Goal: Task Accomplishment & Management: Manage account settings

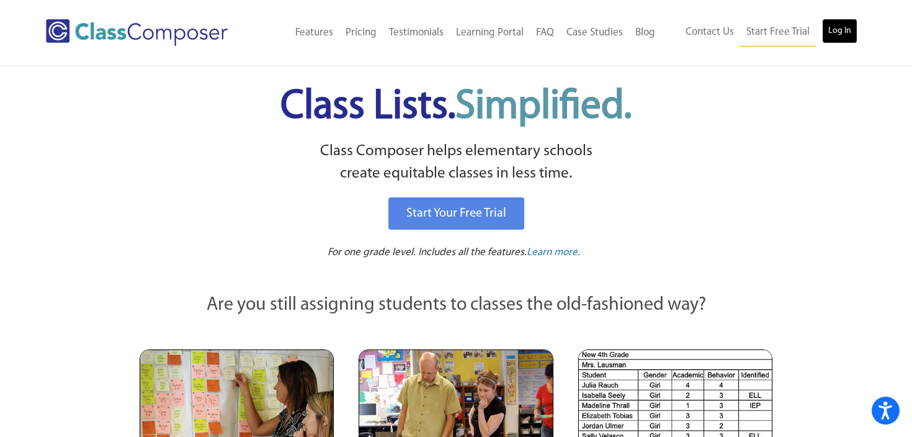
click at [839, 30] on link "Log In" at bounding box center [839, 31] width 35 height 25
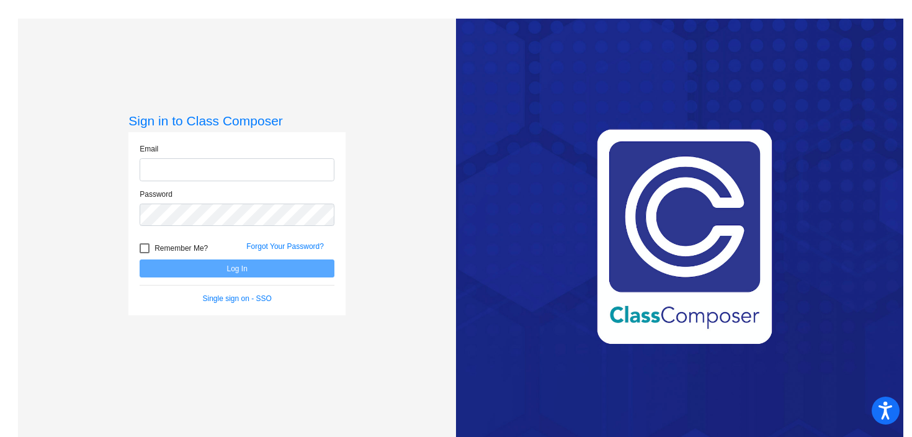
type input "cmiller@oldadobe.org"
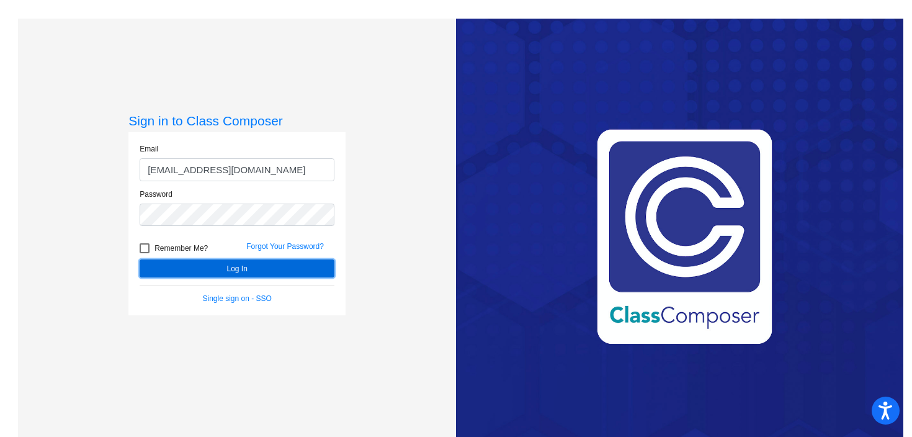
click at [246, 270] on button "Log In" at bounding box center [237, 268] width 195 height 18
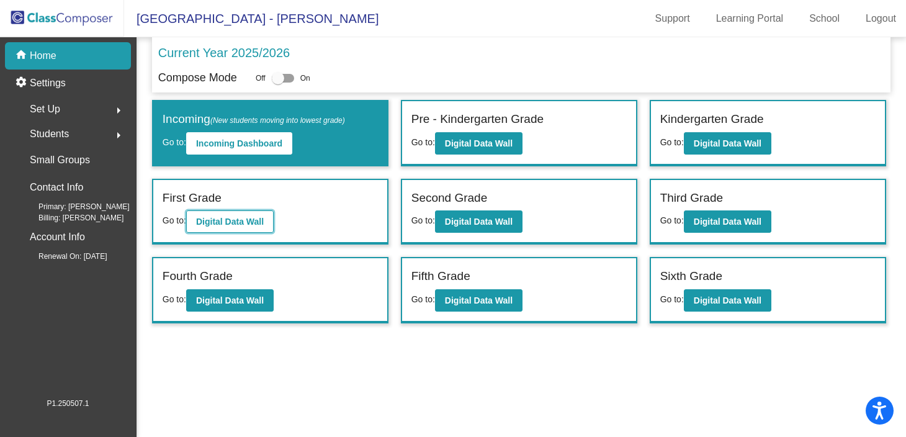
click at [254, 216] on b "Digital Data Wall" at bounding box center [230, 221] width 68 height 10
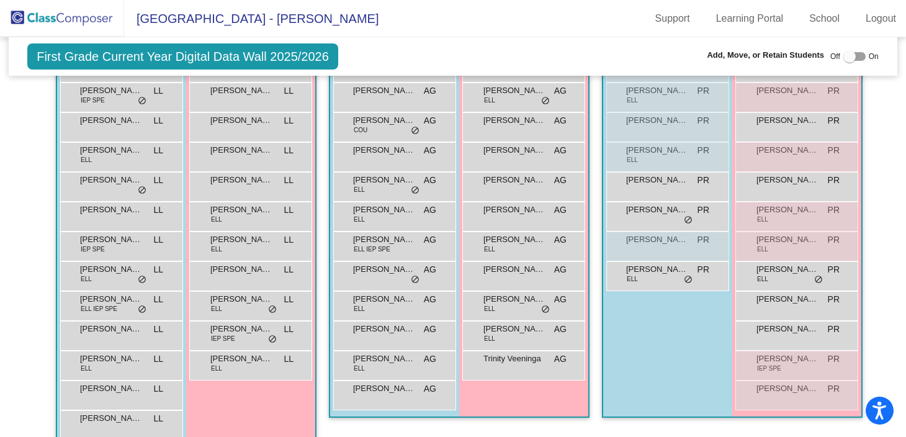
scroll to position [355, 0]
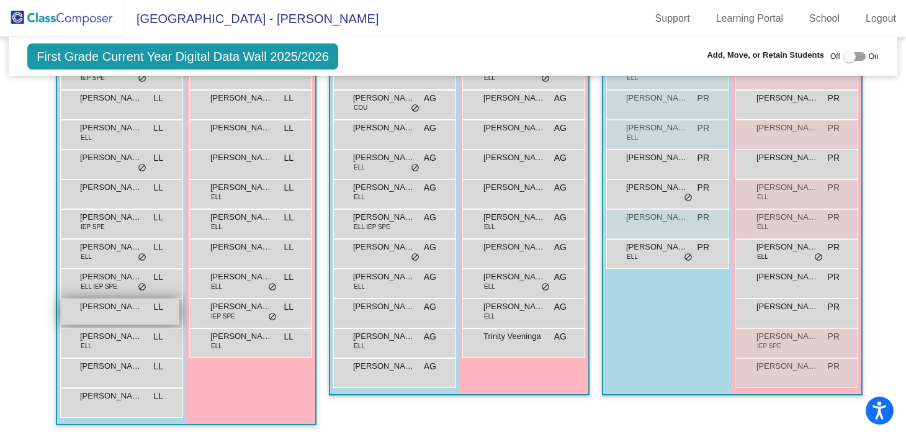
click at [132, 306] on span "Luka Stipanov" at bounding box center [111, 306] width 62 height 12
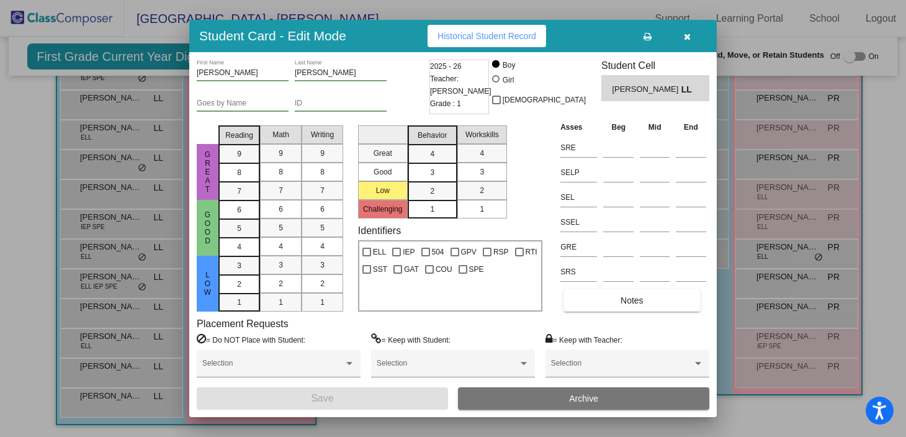
click at [591, 398] on span "Archive" at bounding box center [583, 398] width 29 height 10
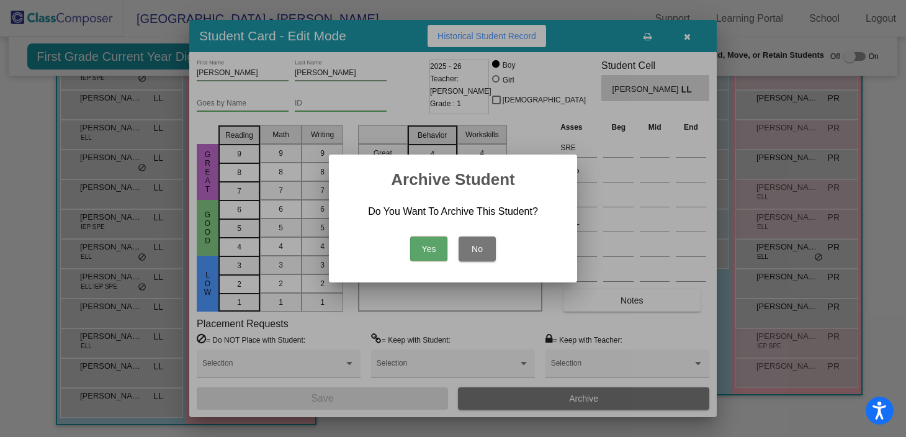
click at [429, 248] on button "Yes" at bounding box center [428, 248] width 37 height 25
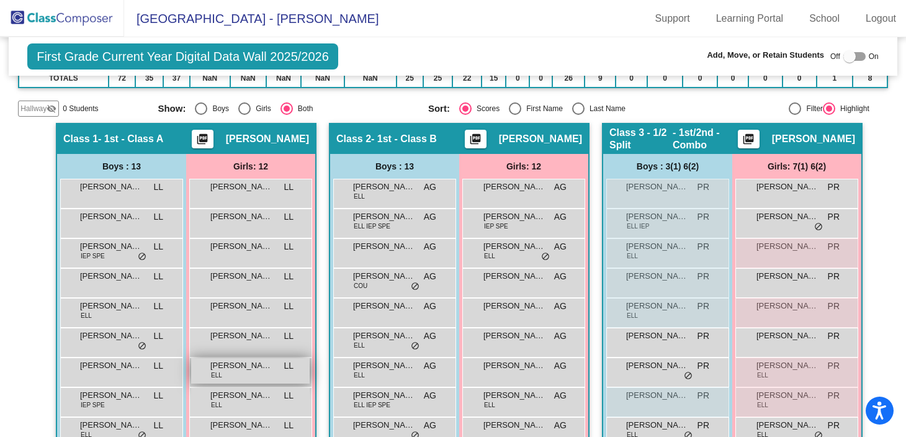
scroll to position [176, 0]
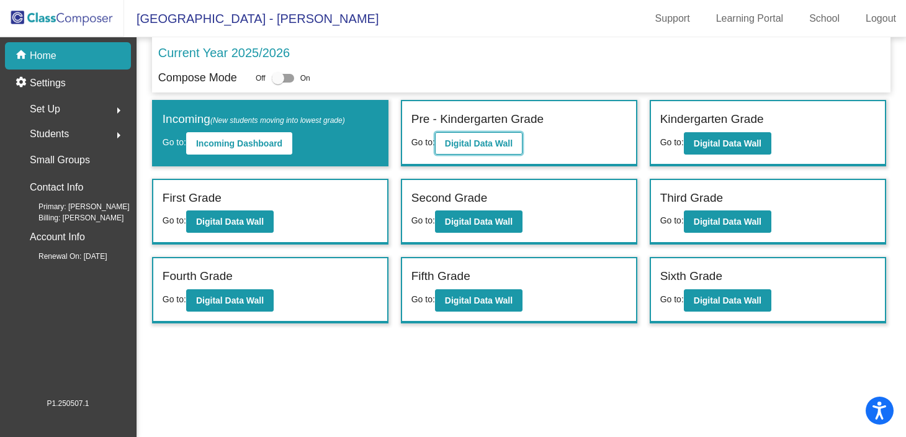
click at [485, 148] on b "Digital Data Wall" at bounding box center [479, 143] width 68 height 10
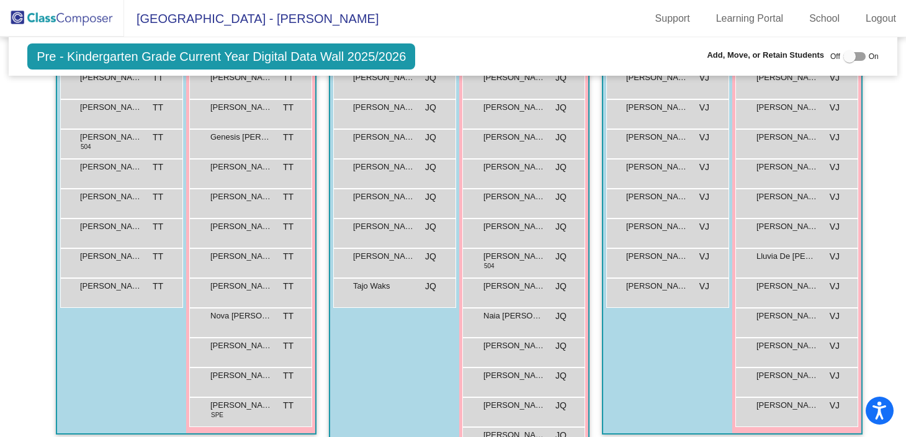
scroll to position [300, 0]
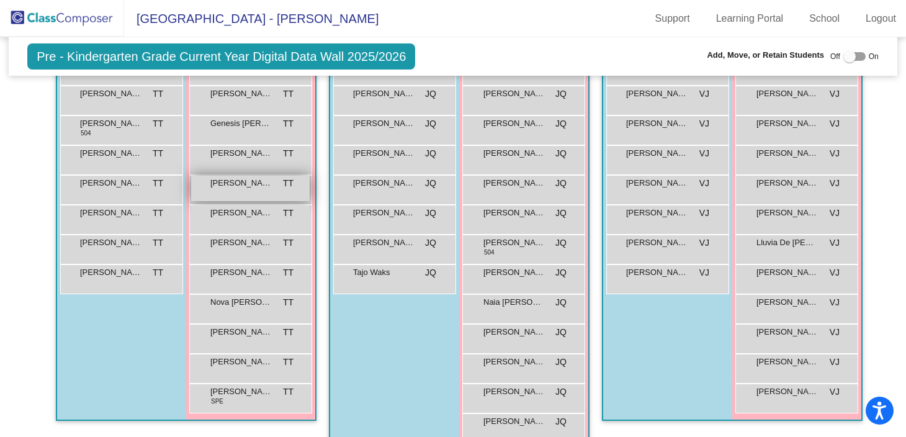
click at [262, 192] on div "Leslie Martinez Olivares TT lock do_not_disturb_alt" at bounding box center [250, 188] width 118 height 25
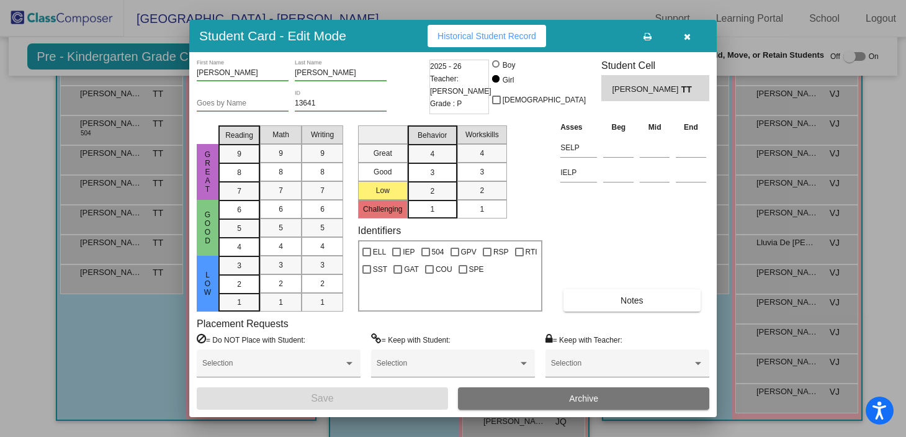
click at [538, 399] on button "Archive" at bounding box center [583, 398] width 251 height 22
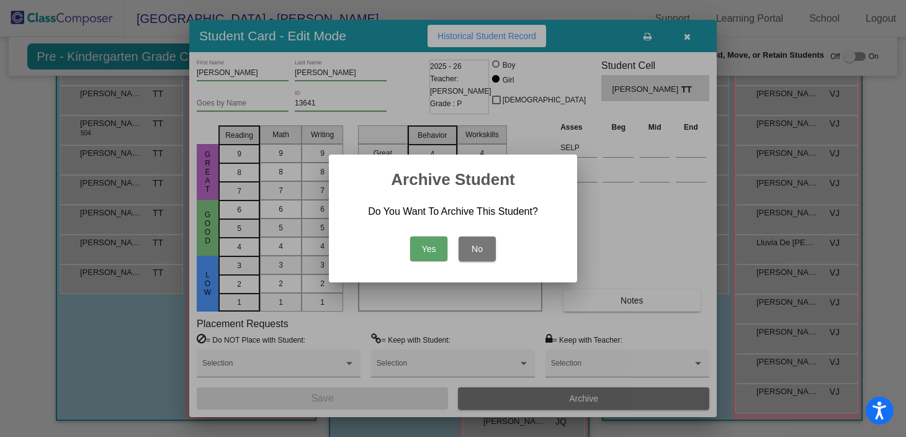
click at [423, 248] on button "Yes" at bounding box center [428, 248] width 37 height 25
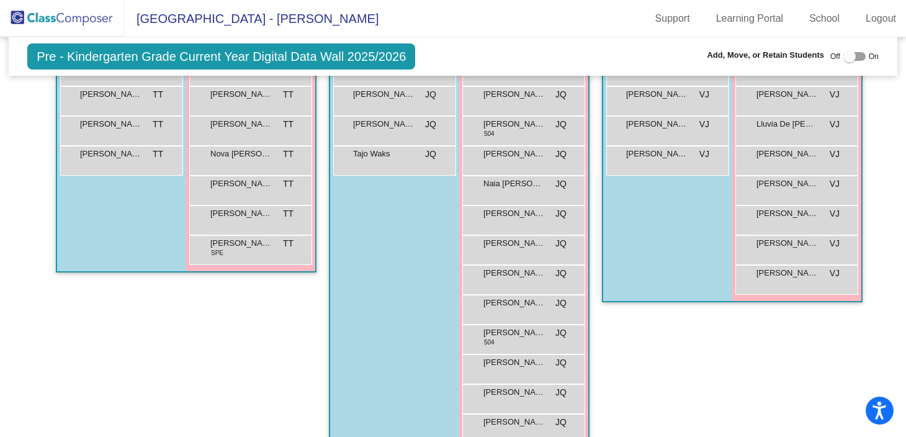
scroll to position [420, 0]
